Goal: Task Accomplishment & Management: Manage account settings

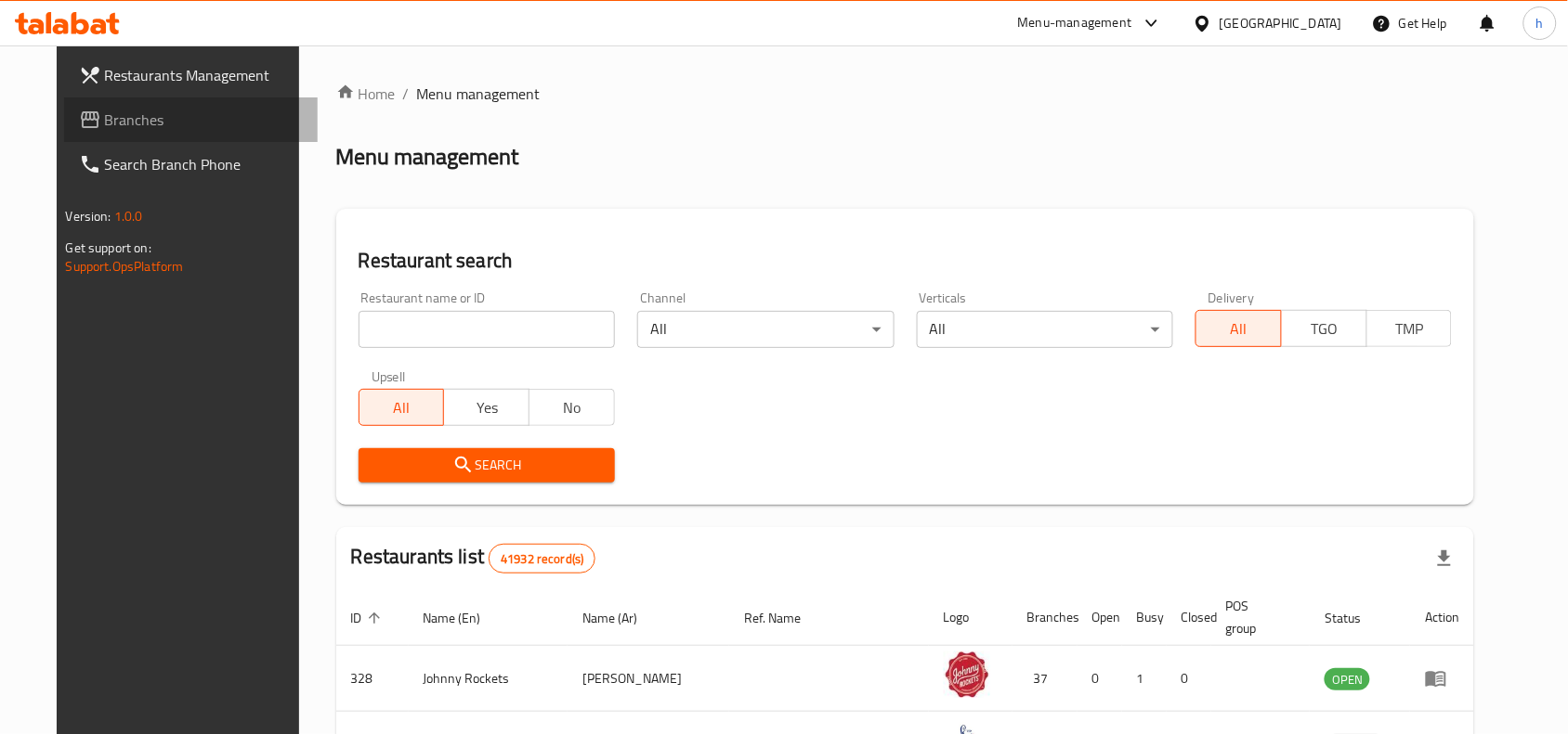
click at [123, 113] on span "Branches" at bounding box center [205, 119] width 199 height 22
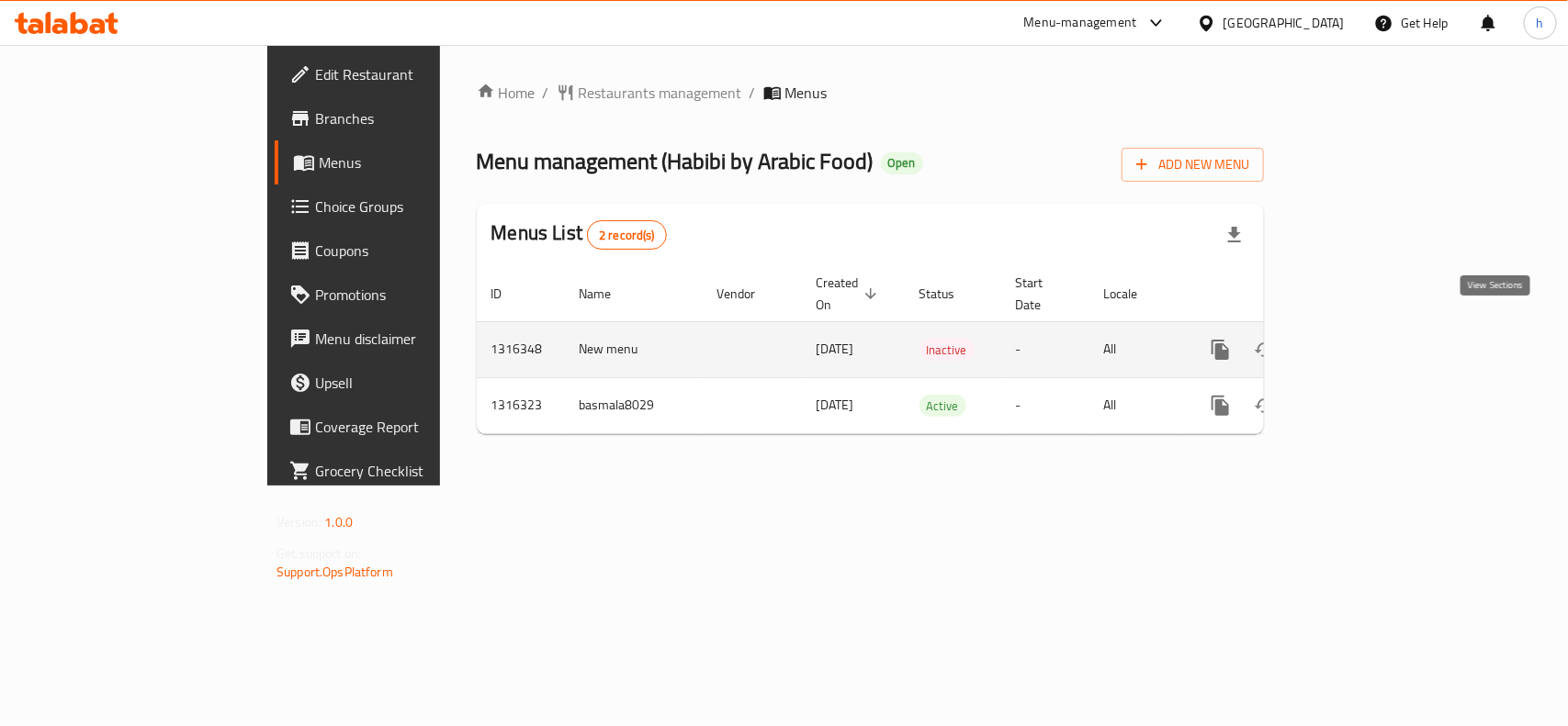
click at [1364, 338] on icon "enhanced table" at bounding box center [1352, 349] width 22 height 22
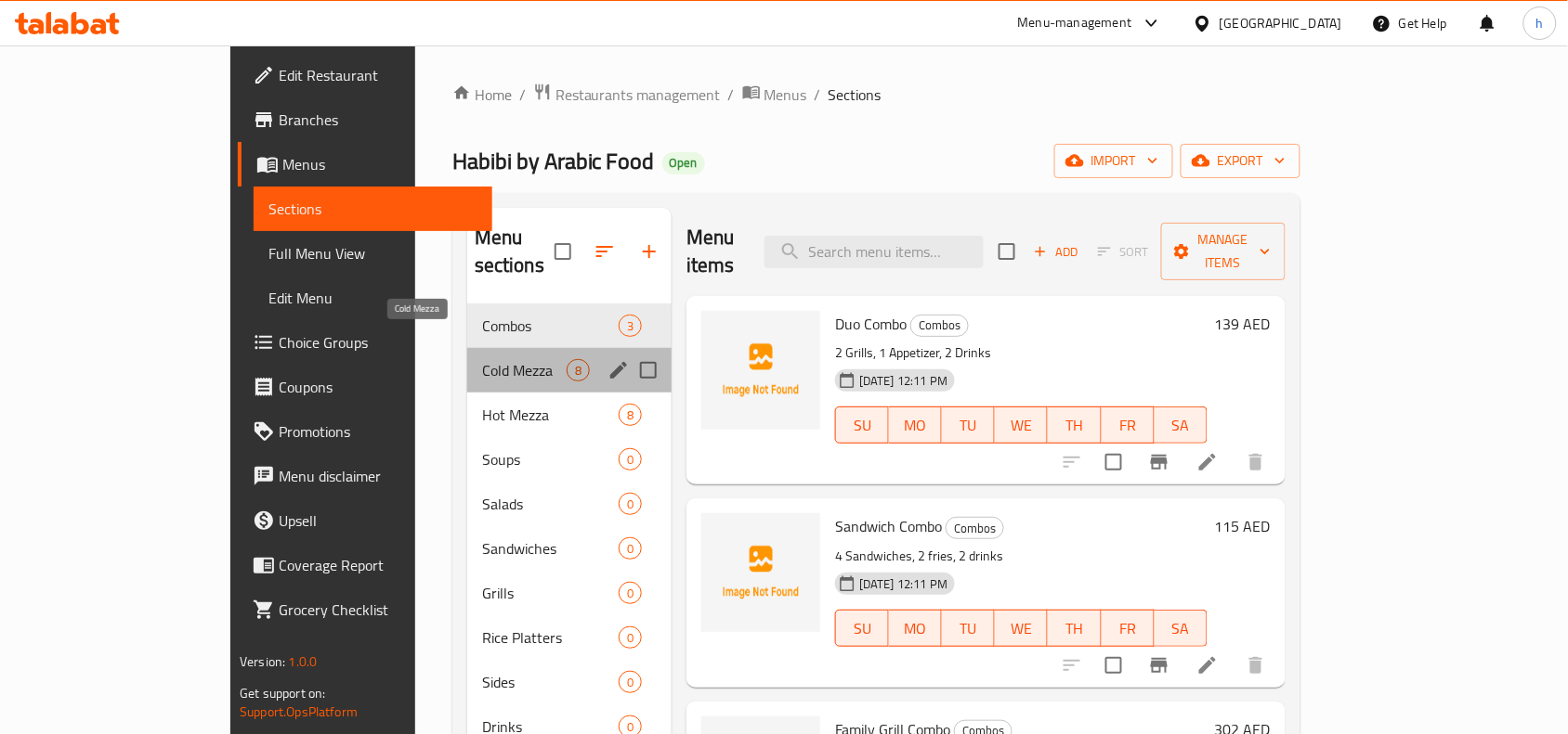
click at [482, 359] on span "Cold Mezza" at bounding box center [524, 370] width 84 height 22
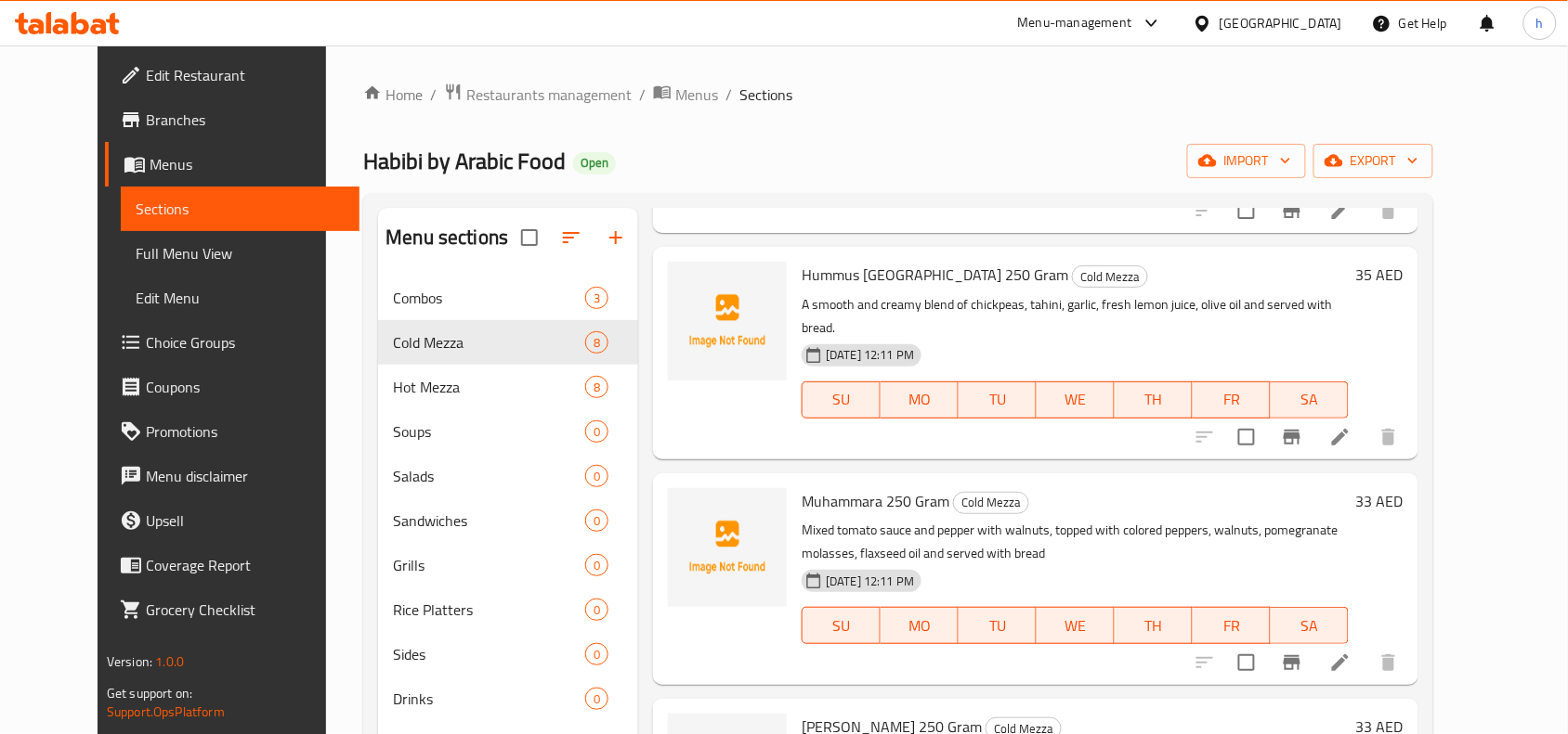
scroll to position [232, 0]
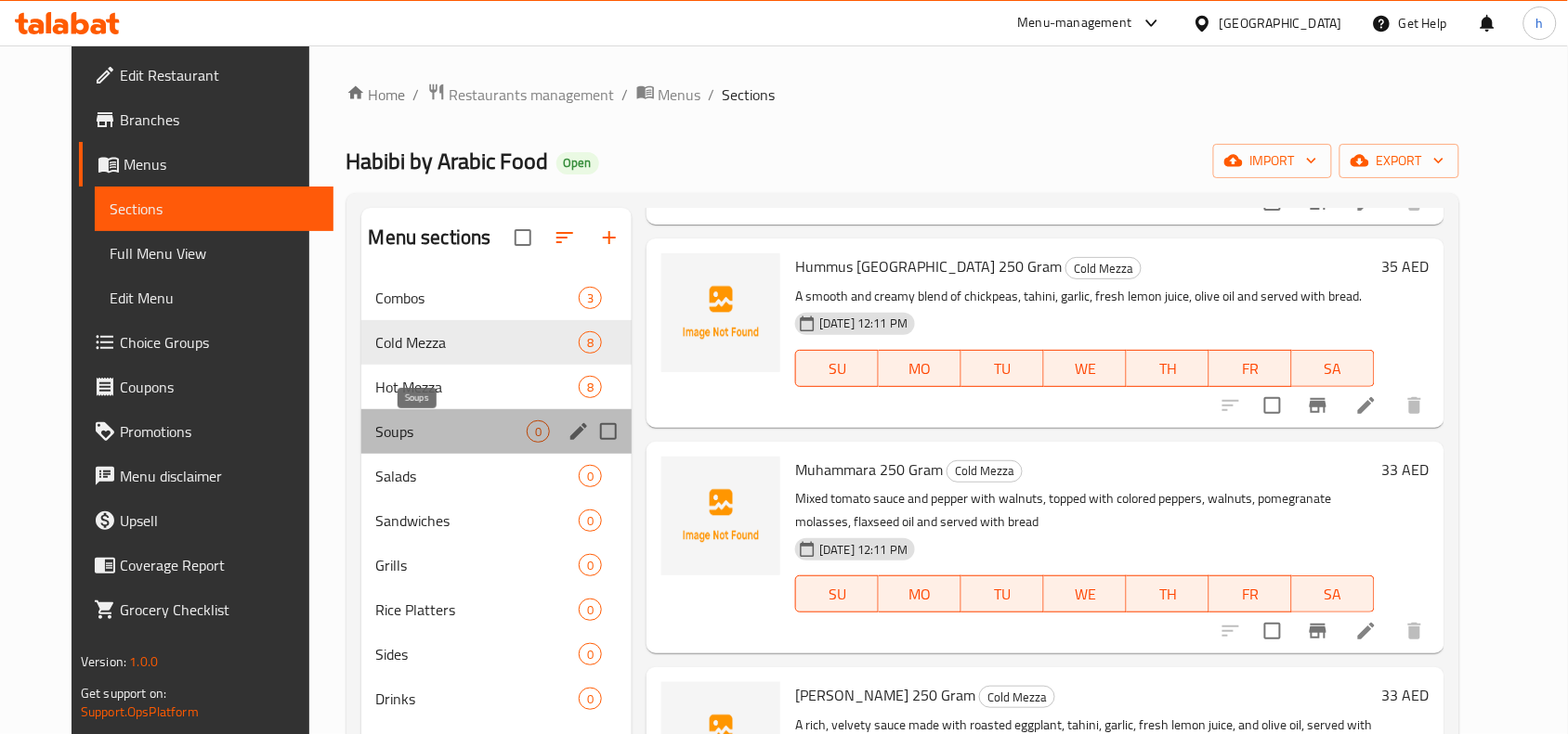
click at [428, 423] on span "Soups" at bounding box center [450, 431] width 150 height 22
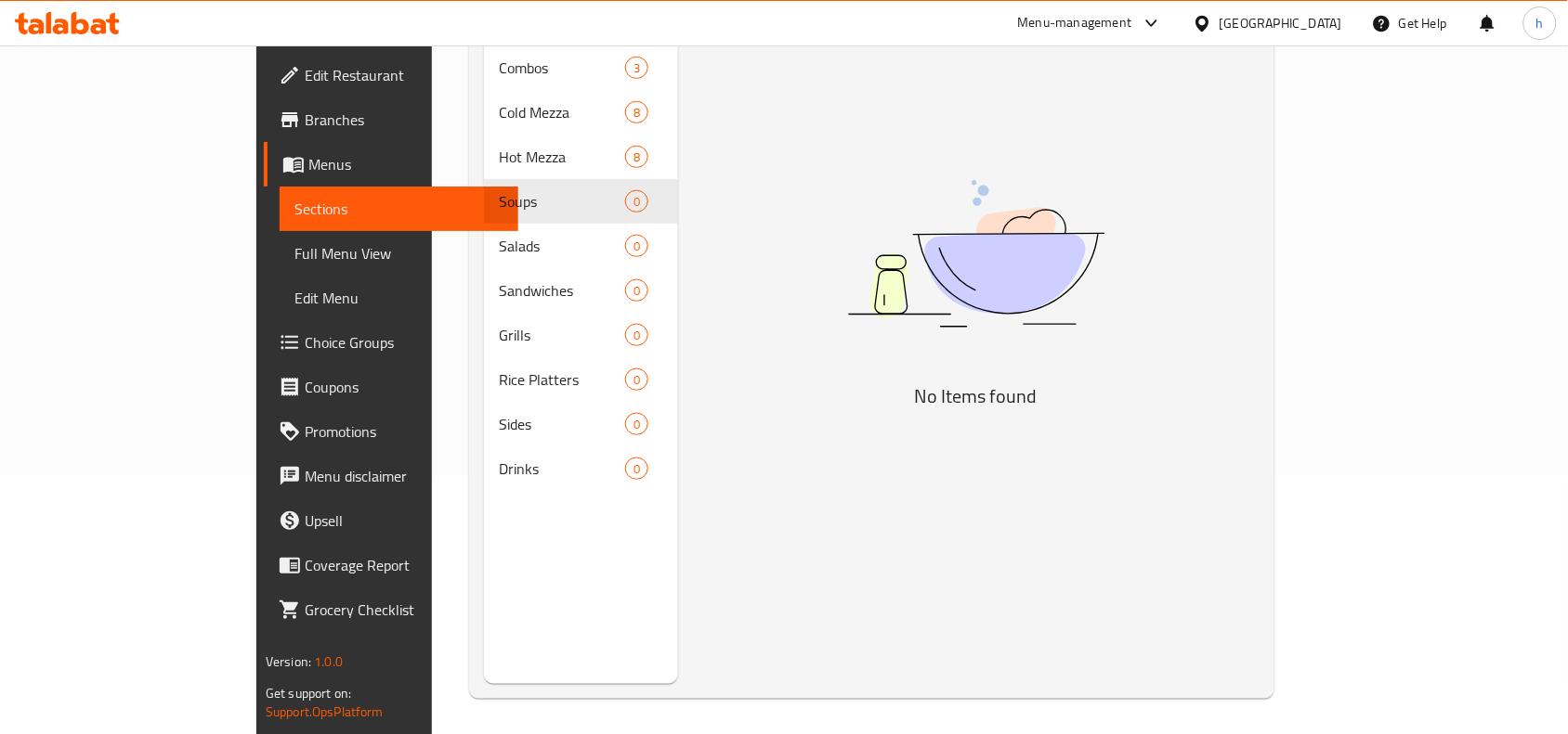
scroll to position [261, 0]
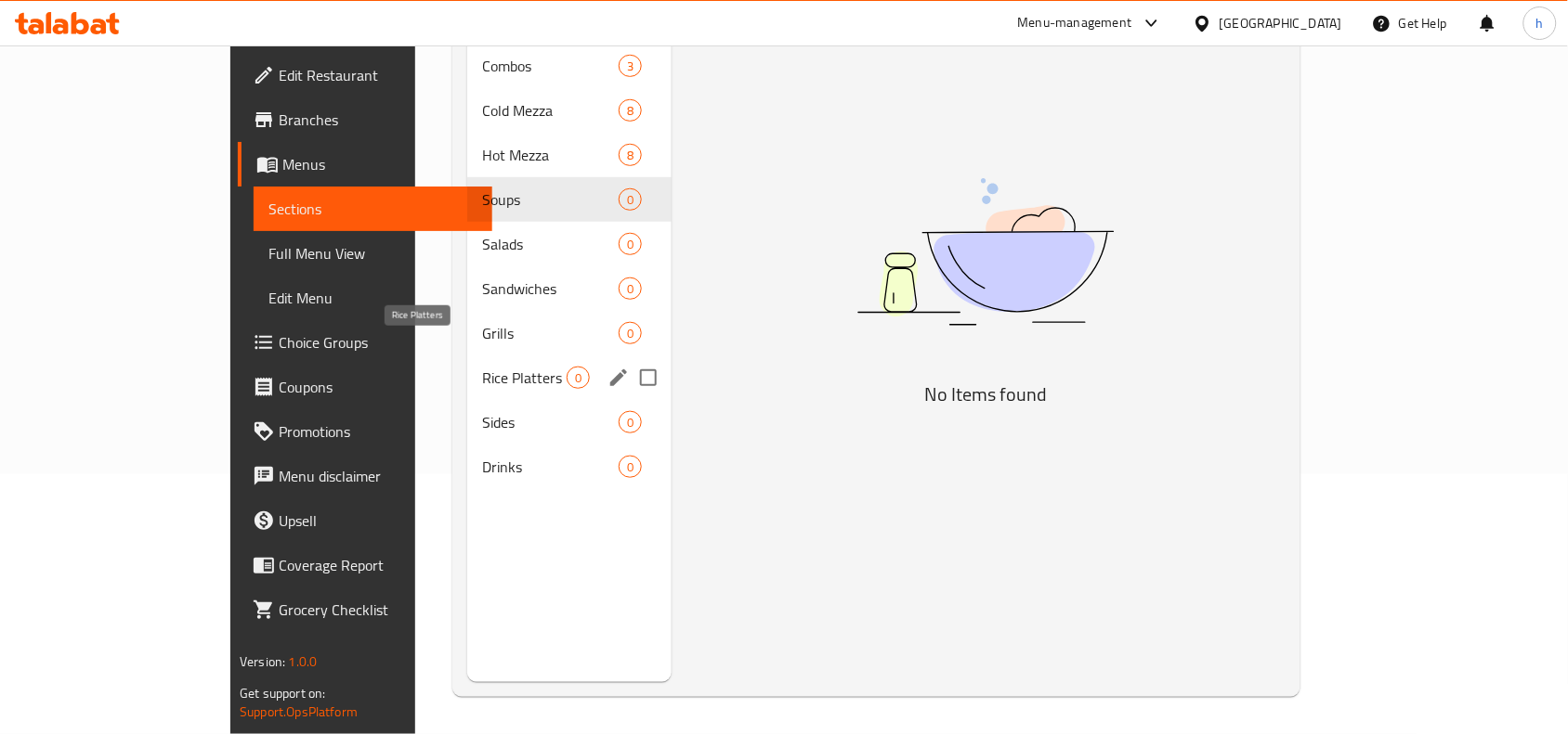
click at [482, 367] on span "Rice Platters" at bounding box center [524, 378] width 84 height 22
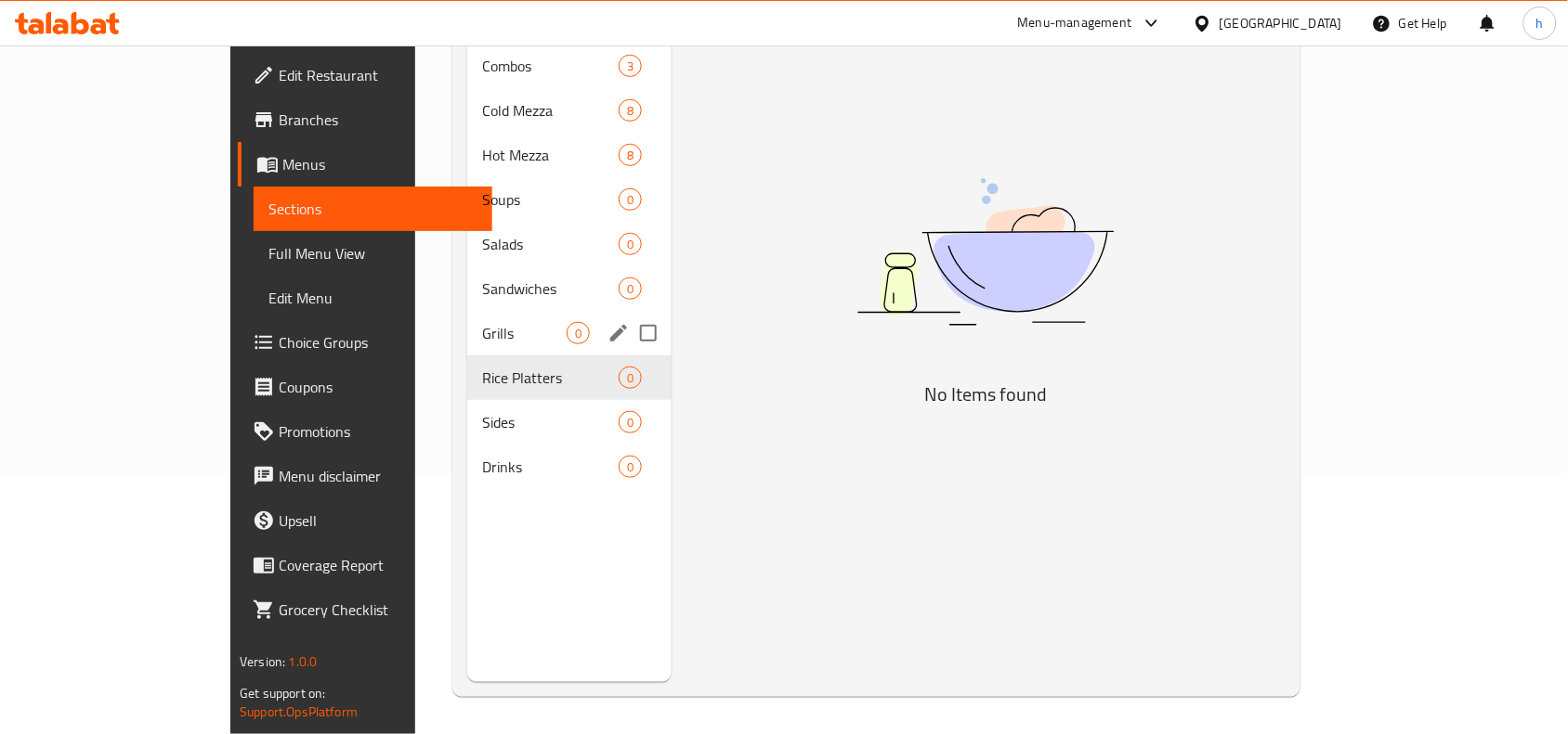
click at [468, 311] on div "Grills 0" at bounding box center [570, 333] width 205 height 45
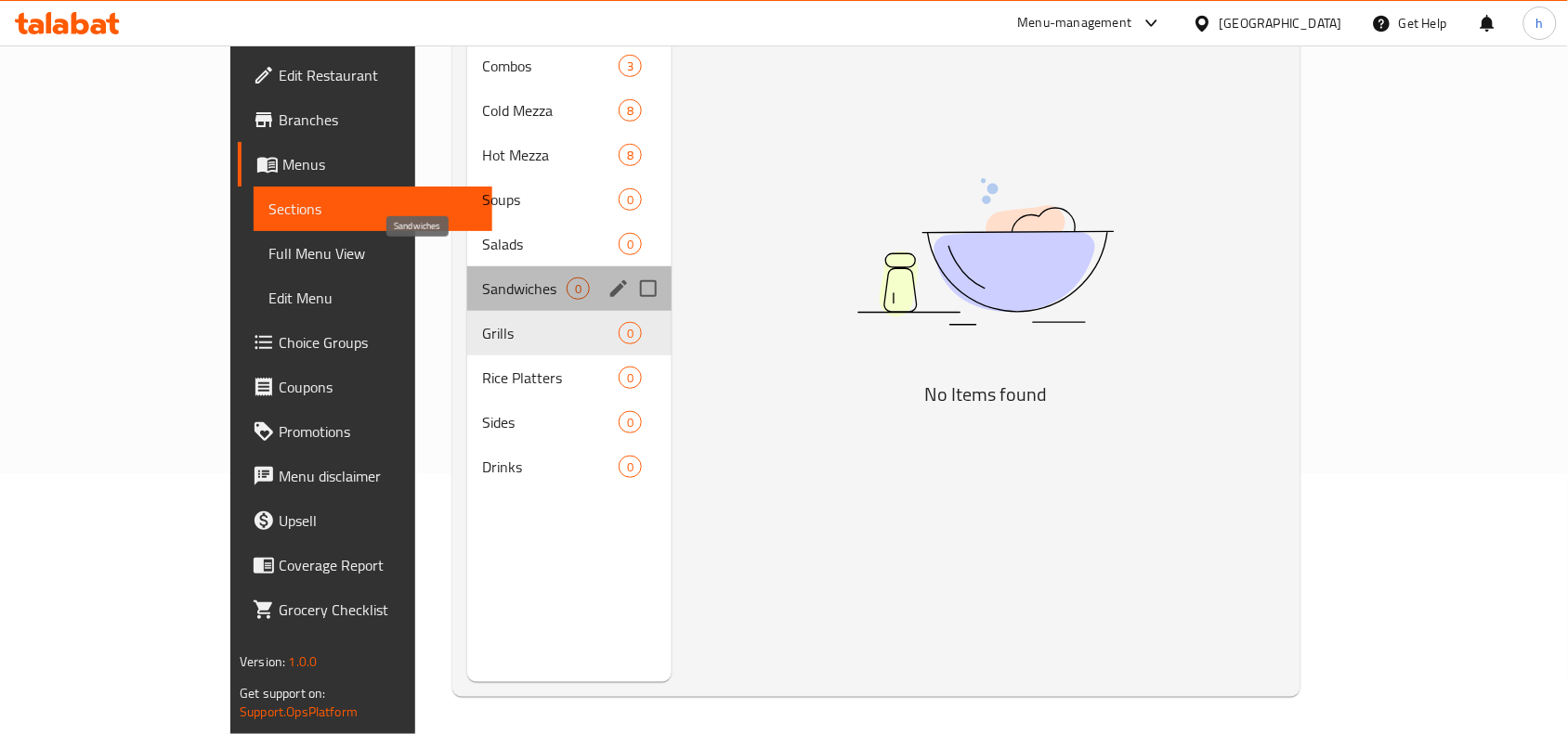
click at [482, 277] on span "Sandwiches" at bounding box center [524, 288] width 84 height 22
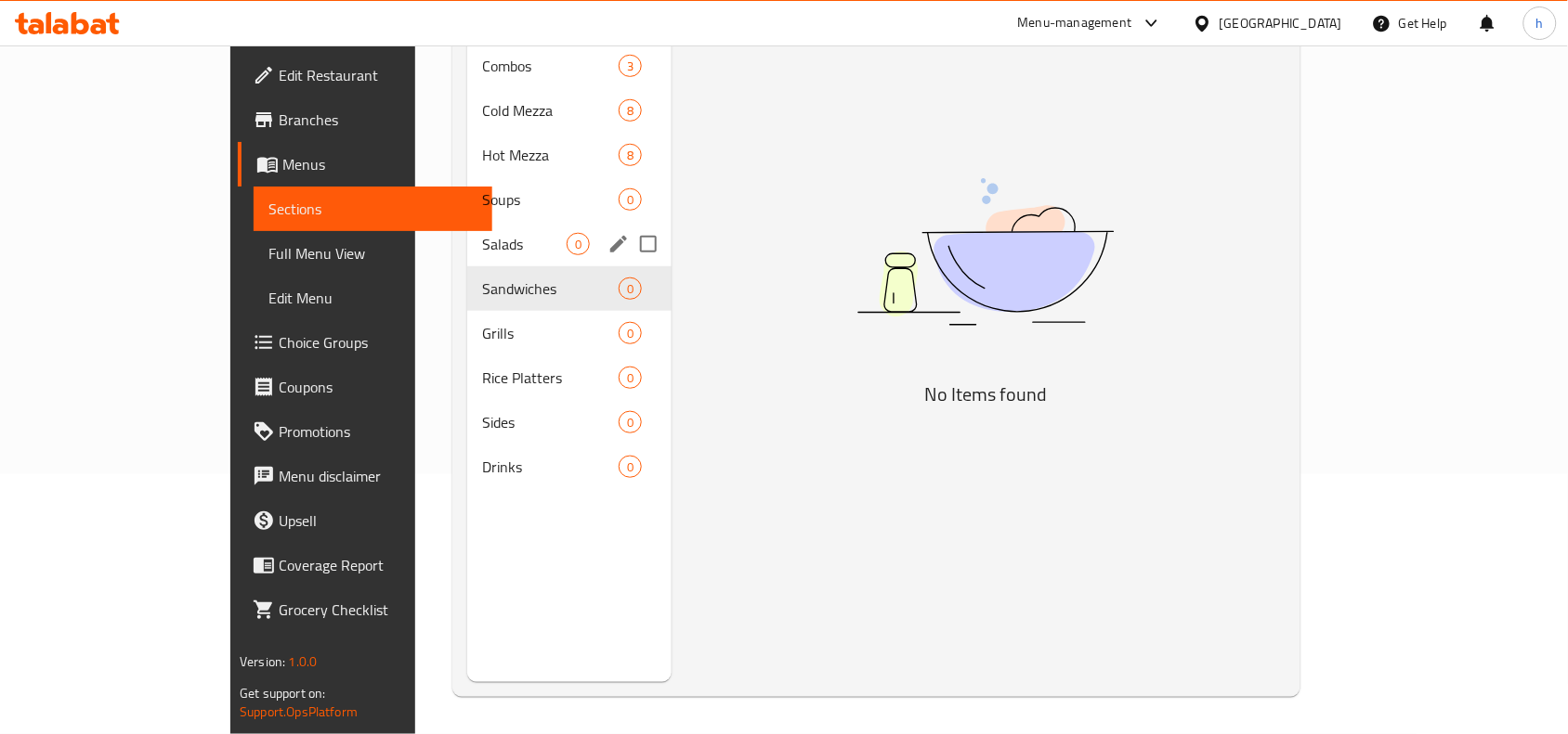
click at [468, 222] on div "Salads 0" at bounding box center [570, 244] width 205 height 45
